Goal: Task Accomplishment & Management: Manage account settings

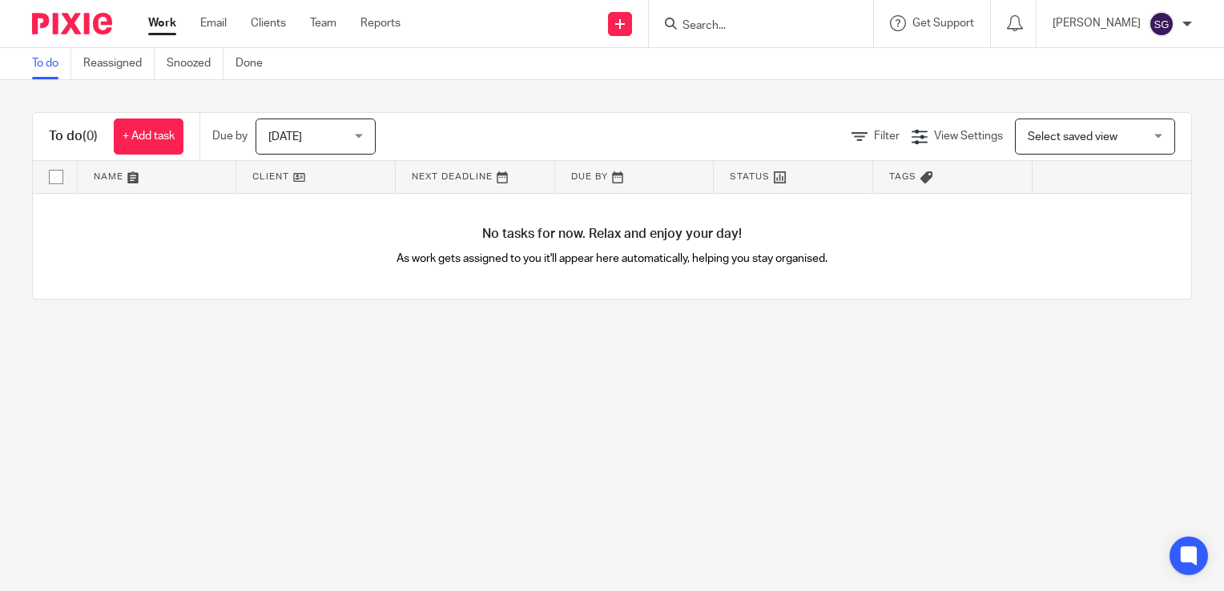
click at [1142, 21] on div "[PERSON_NAME]" at bounding box center [1122, 24] width 139 height 26
click at [1143, 66] on span "My profile" at bounding box center [1125, 63] width 50 height 11
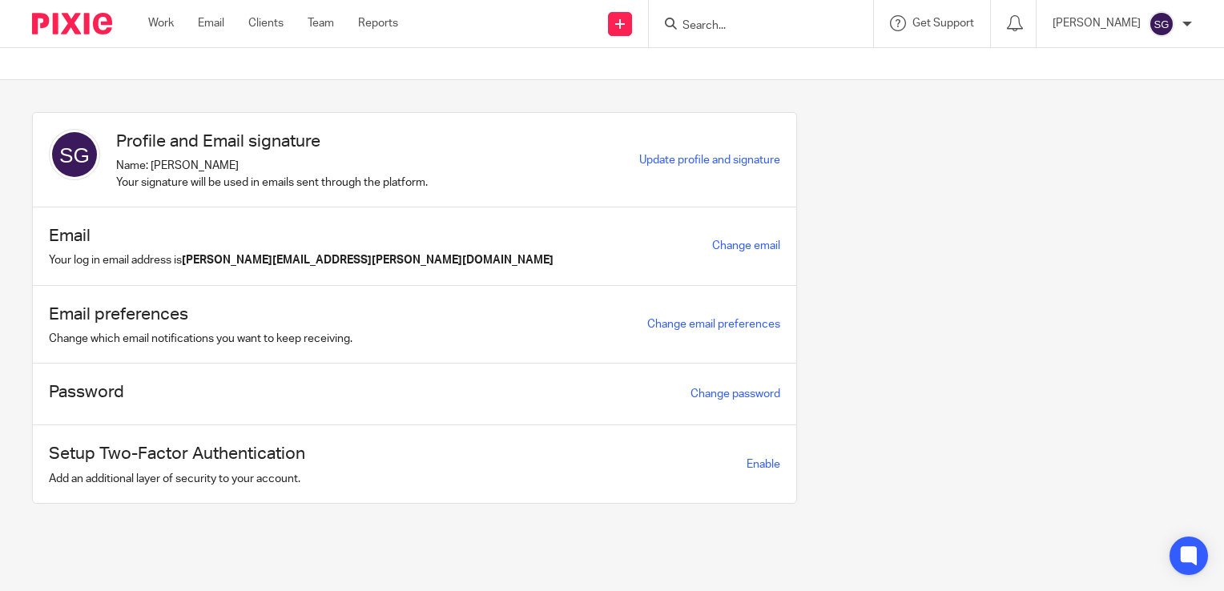
click at [216, 32] on div "Work Email Clients Team Reports Work Email Clients Team Reports Settings" at bounding box center [277, 23] width 290 height 47
click at [216, 27] on link "Email" at bounding box center [211, 23] width 26 height 16
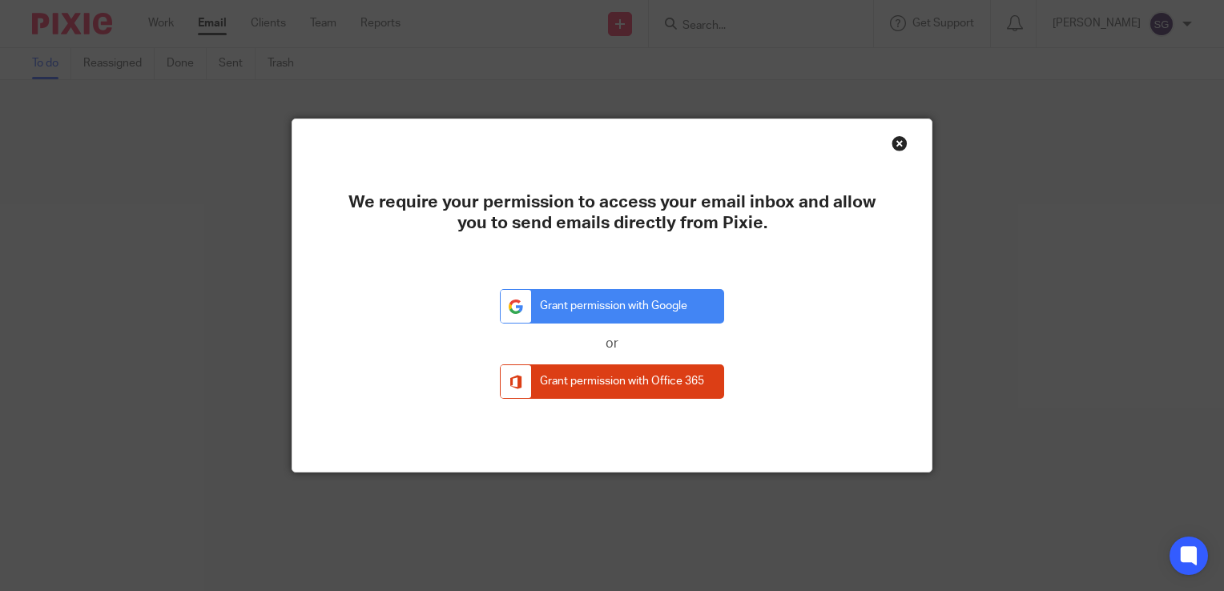
click at [606, 78] on div "We require your permission to access your email inbox and allow you to send ema…" at bounding box center [612, 295] width 1224 height 591
